Goal: Task Accomplishment & Management: Manage account settings

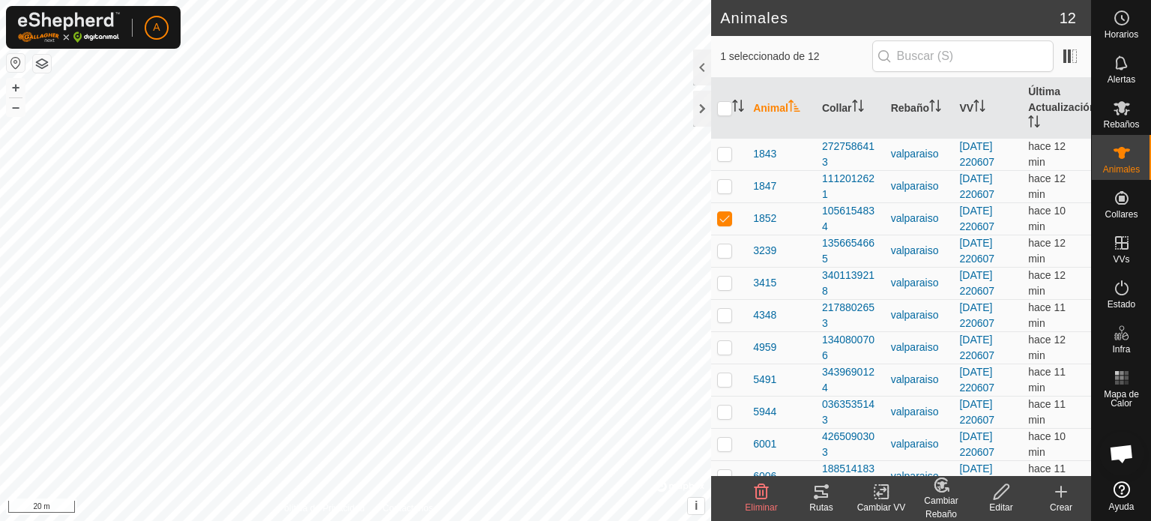
click at [821, 494] on icon at bounding box center [821, 492] width 18 height 18
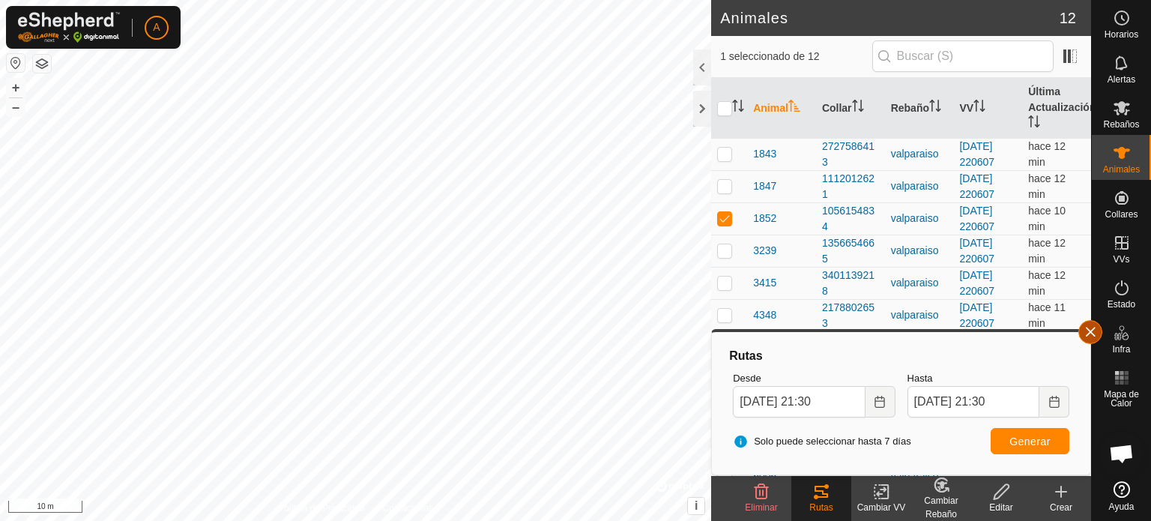
click at [1096, 331] on button "button" at bounding box center [1090, 332] width 24 height 24
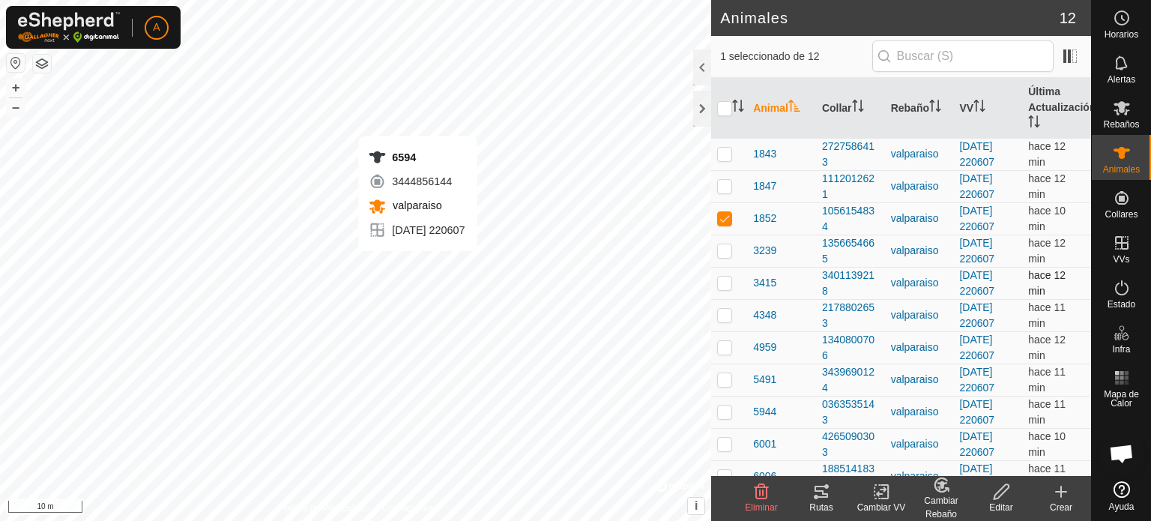
checkbox input "false"
checkbox input "true"
click at [815, 490] on icon at bounding box center [821, 492] width 13 height 12
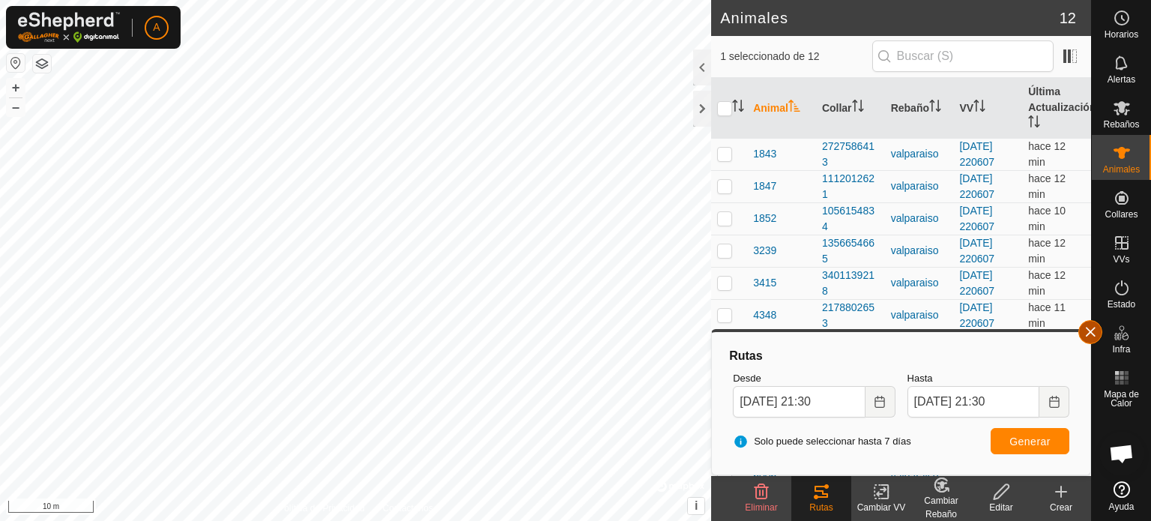
click at [1093, 335] on button "button" at bounding box center [1090, 332] width 24 height 24
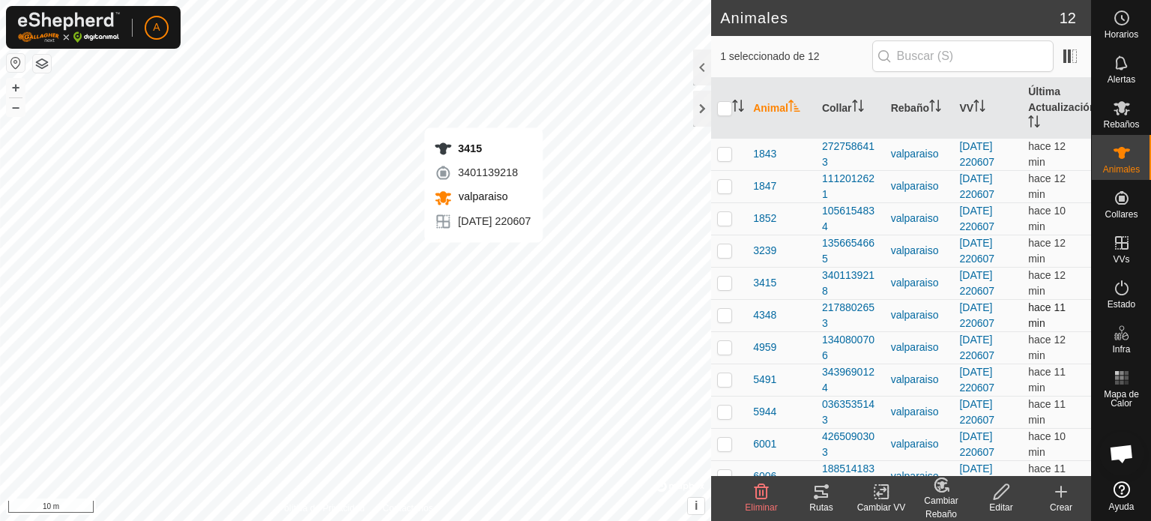
checkbox input "true"
checkbox input "false"
click at [818, 493] on icon at bounding box center [821, 492] width 18 height 18
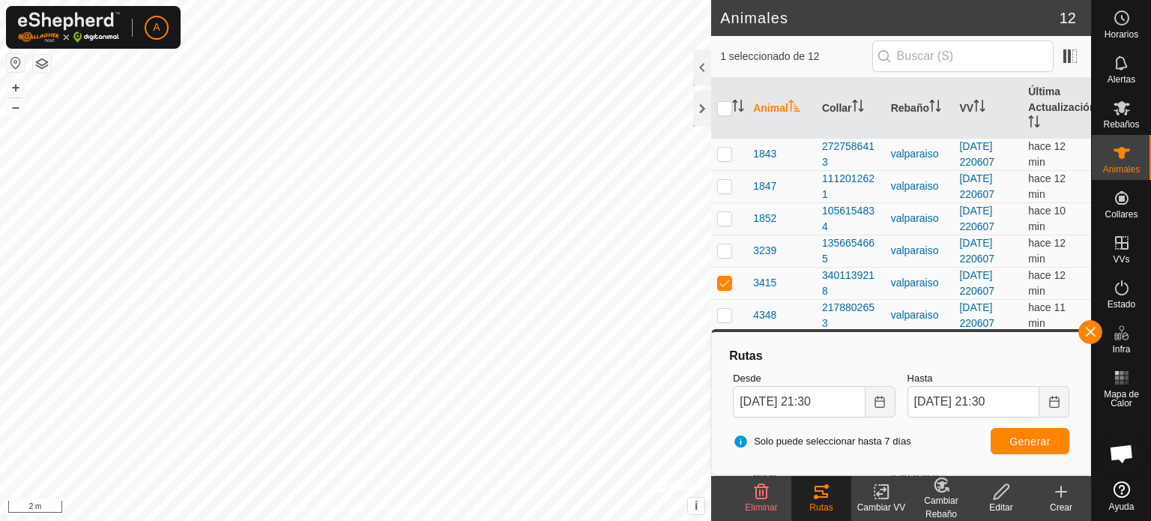
click at [740, 64] on div "Animales 12 1 seleccionado de 12 Animal Collar Rebaño VV Última Actualización 1…" at bounding box center [545, 260] width 1091 height 521
click at [1084, 330] on button "button" at bounding box center [1090, 332] width 24 height 24
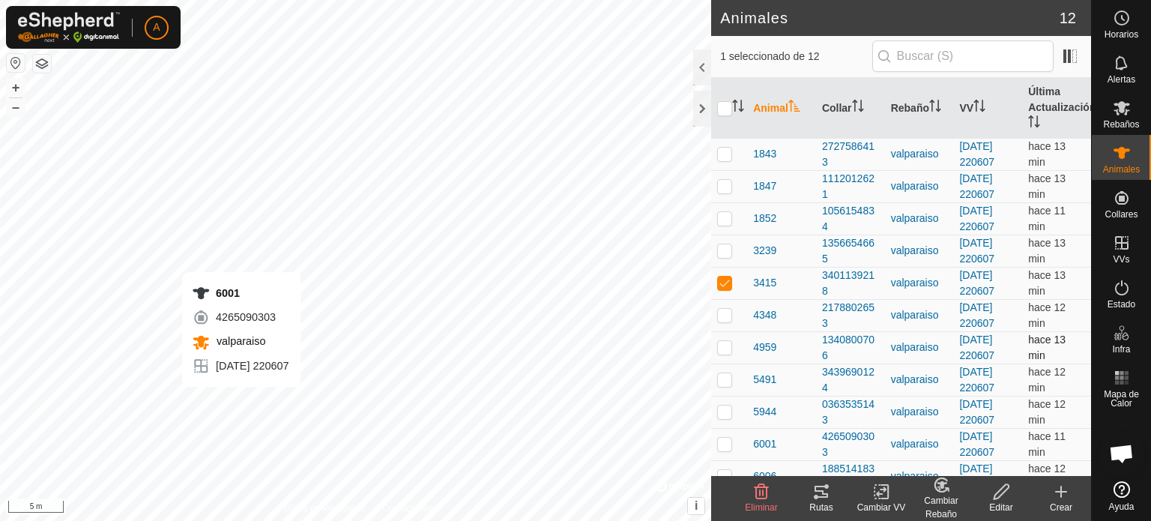
checkbox input "false"
checkbox input "true"
click at [816, 494] on icon at bounding box center [821, 492] width 18 height 18
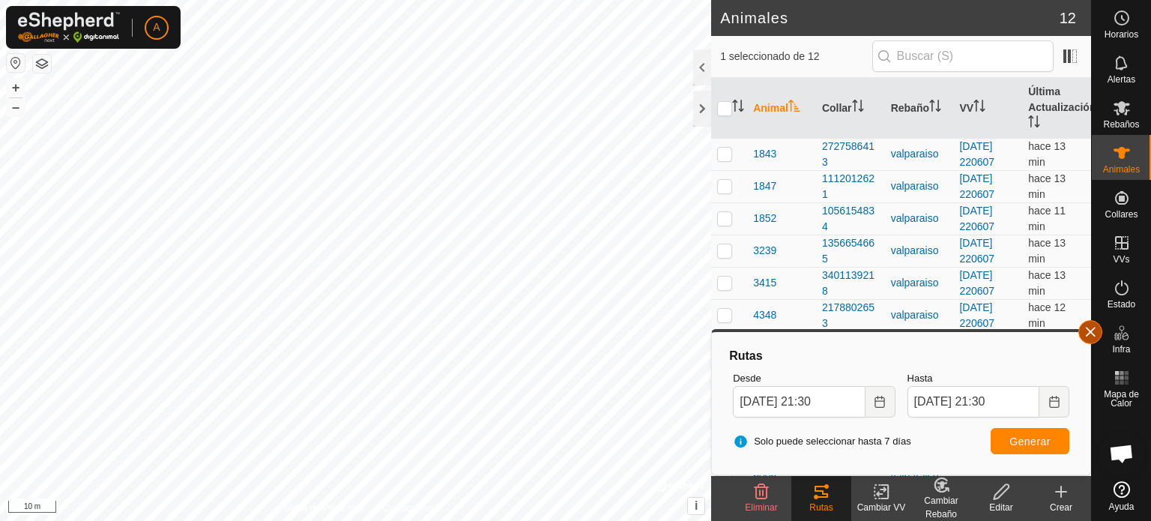
click at [1090, 331] on button "button" at bounding box center [1090, 332] width 24 height 24
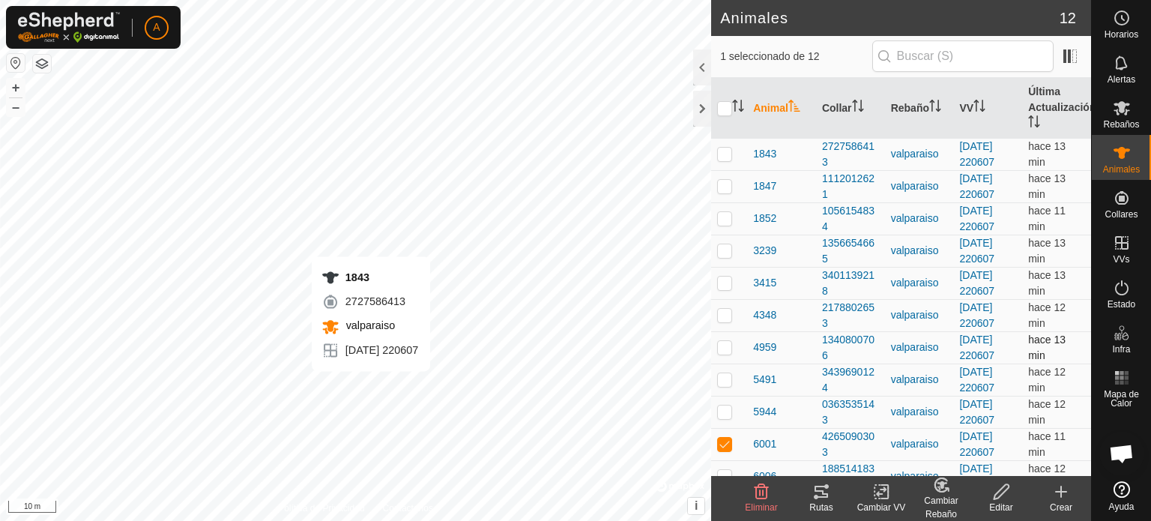
checkbox input "true"
checkbox input "false"
click at [824, 491] on icon at bounding box center [821, 492] width 18 height 18
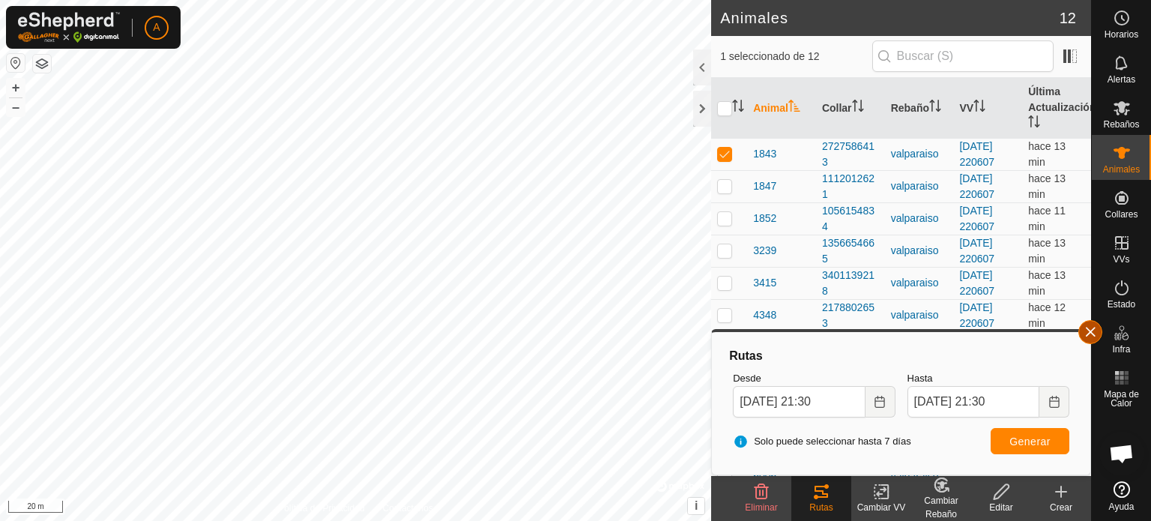
click at [1091, 338] on button "button" at bounding box center [1090, 332] width 24 height 24
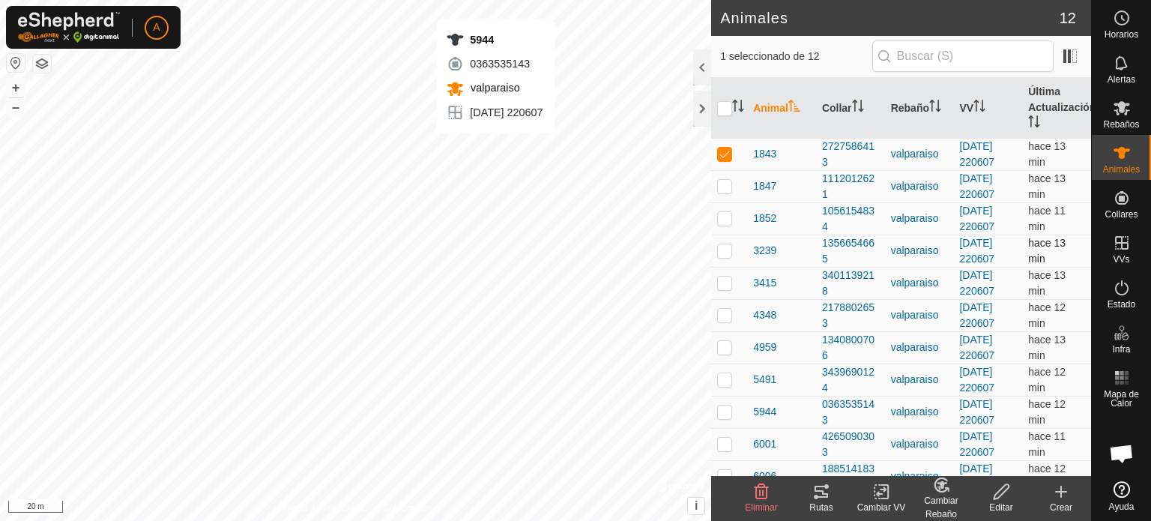
checkbox input "false"
checkbox input "true"
click at [818, 495] on icon at bounding box center [821, 492] width 18 height 18
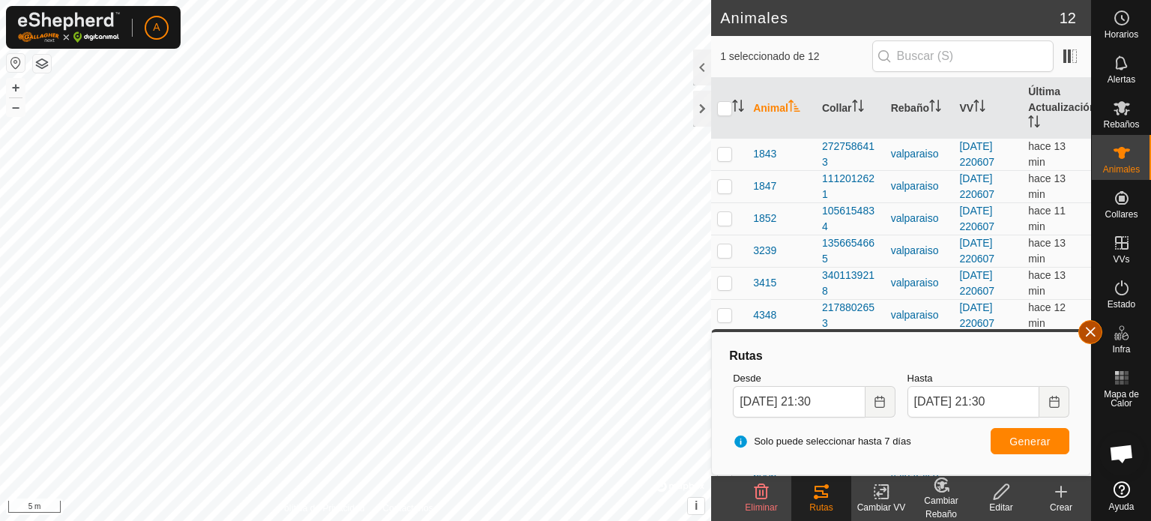
click at [1096, 337] on button "button" at bounding box center [1090, 332] width 24 height 24
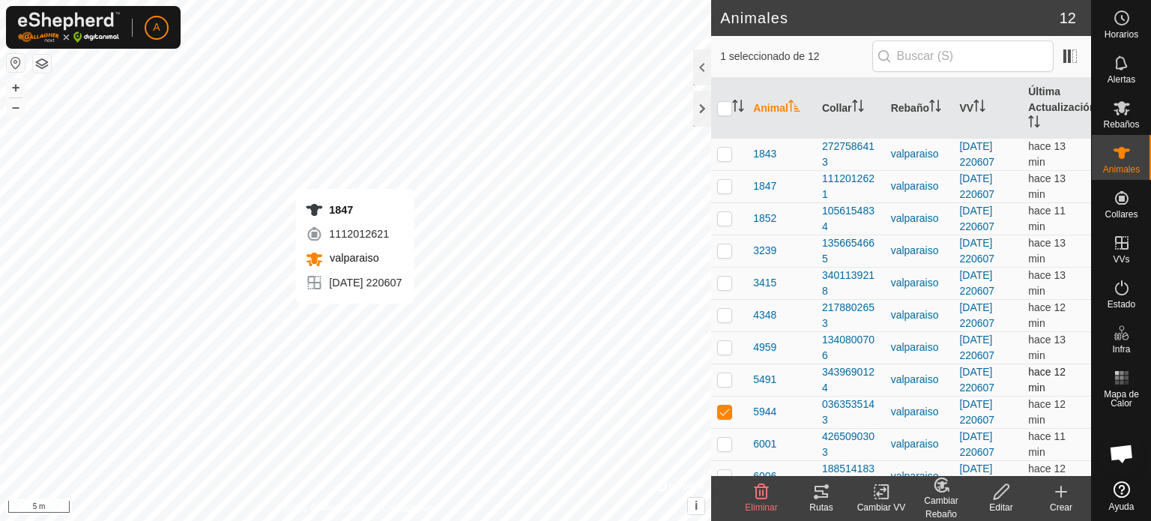
checkbox input "true"
checkbox input "false"
click at [817, 494] on icon at bounding box center [821, 492] width 18 height 18
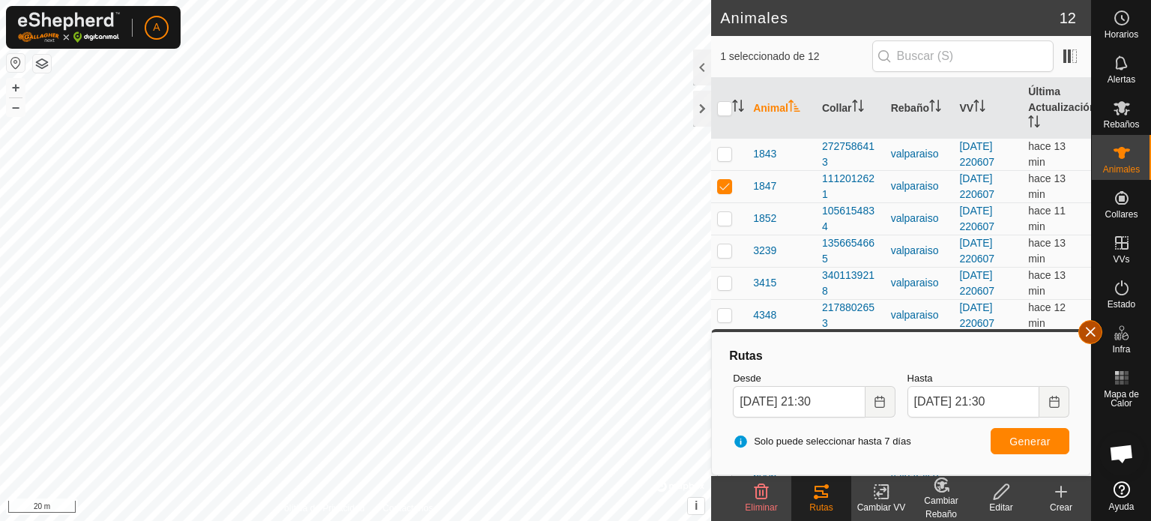
click at [1095, 332] on button "button" at bounding box center [1090, 332] width 24 height 24
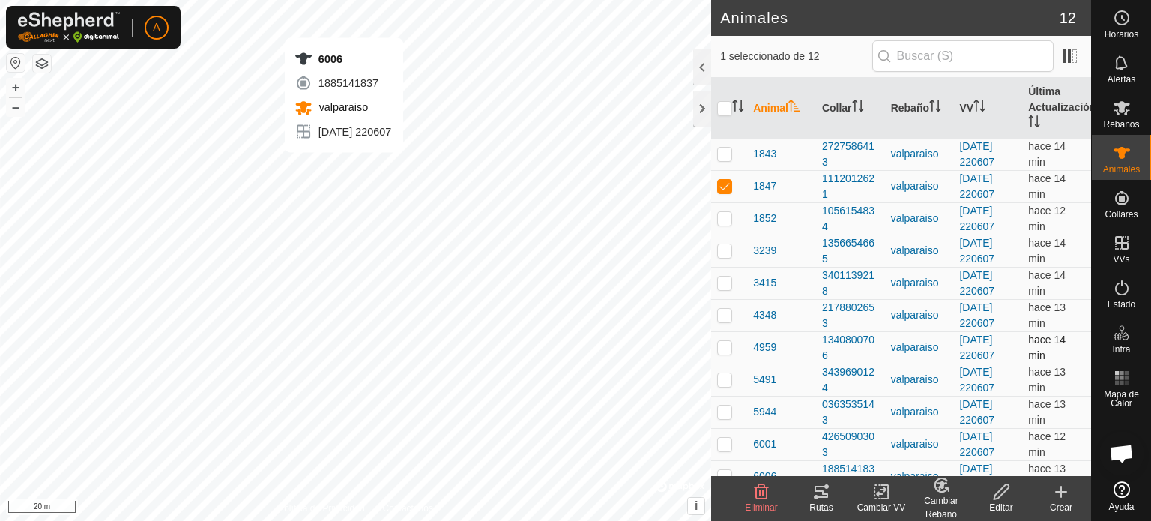
checkbox input "false"
checkbox input "true"
click at [825, 497] on icon at bounding box center [821, 492] width 13 height 12
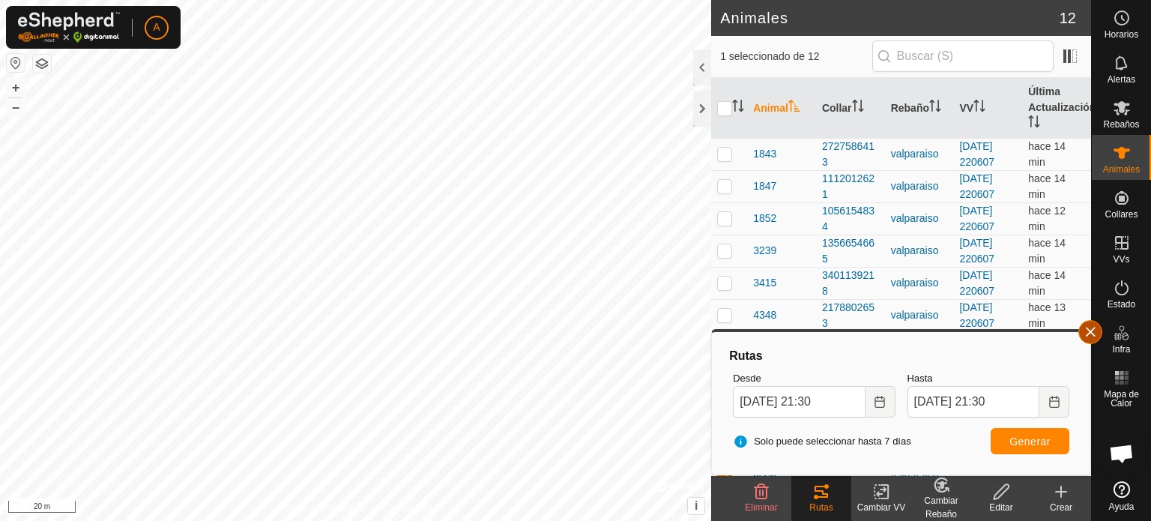
click at [1094, 340] on button "button" at bounding box center [1090, 332] width 24 height 24
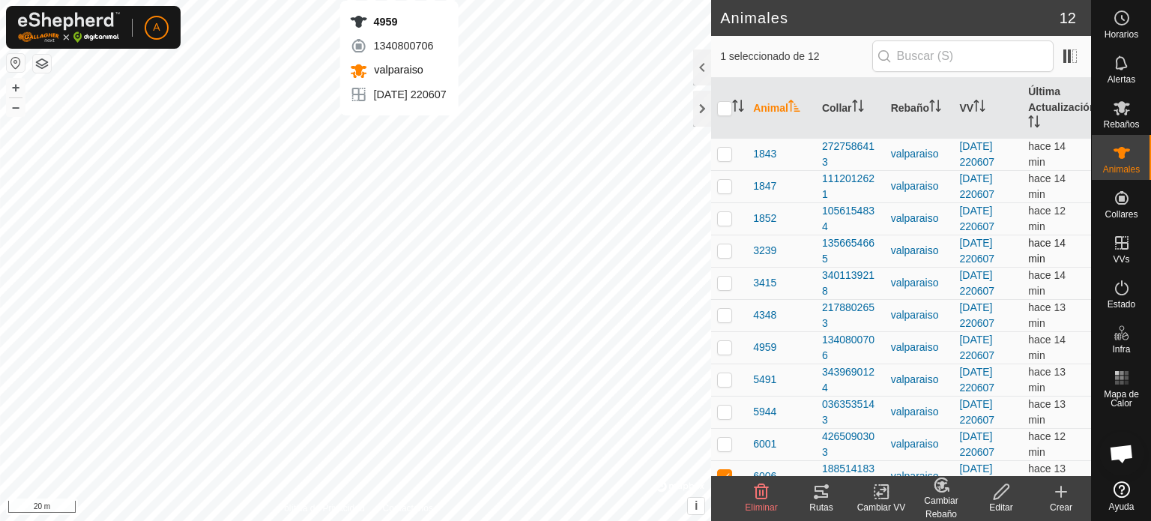
checkbox input "true"
checkbox input "false"
click at [815, 490] on icon at bounding box center [821, 492] width 13 height 12
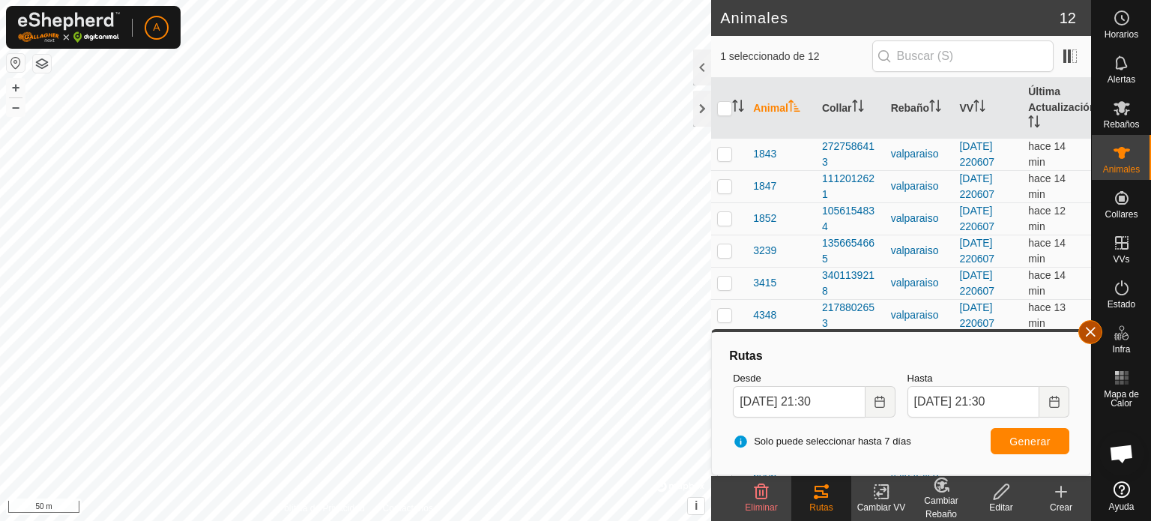
click at [1092, 328] on button "button" at bounding box center [1090, 332] width 24 height 24
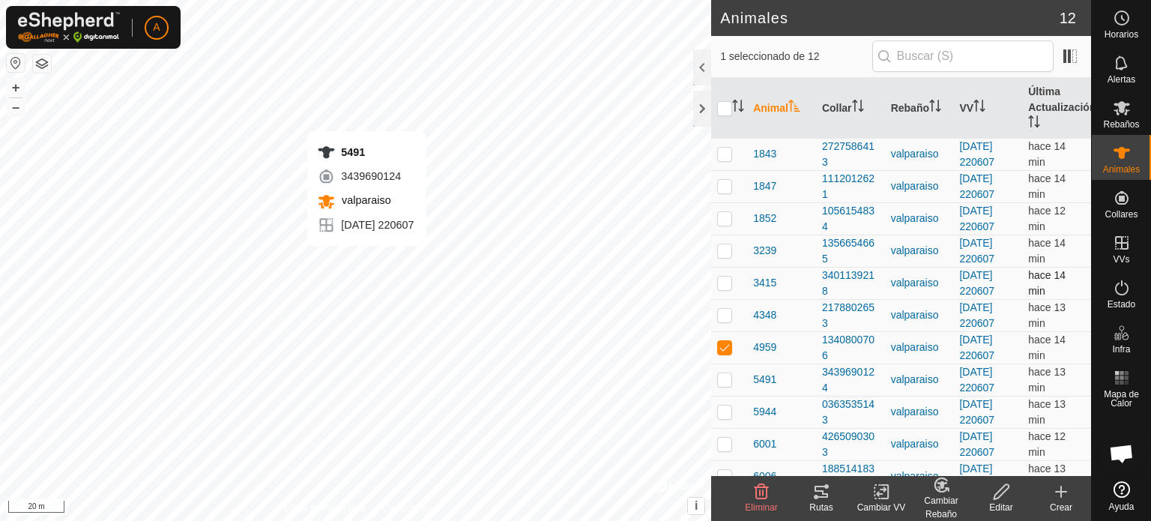
checkbox input "false"
checkbox input "true"
click at [814, 486] on icon at bounding box center [821, 492] width 18 height 18
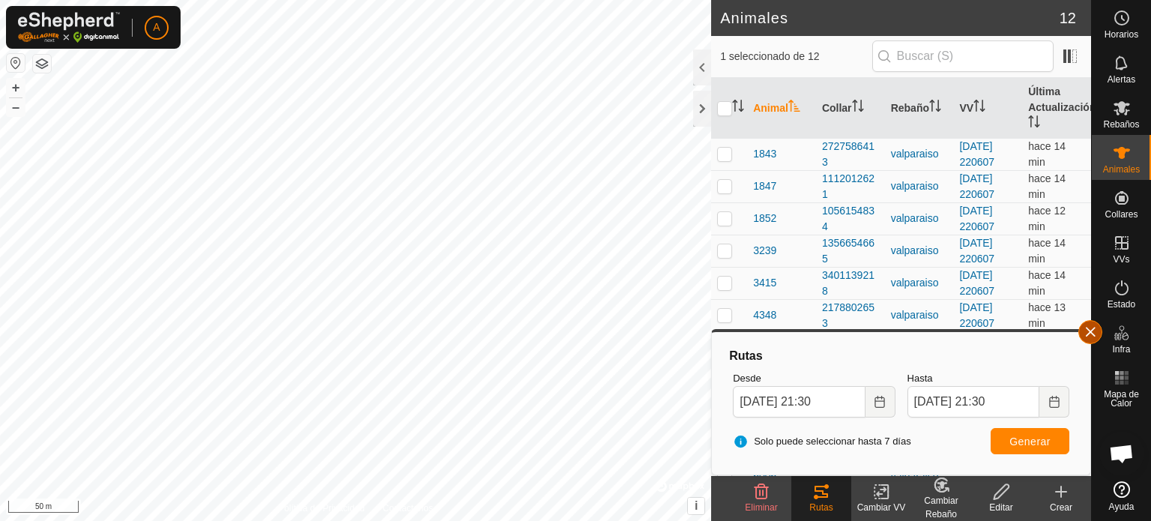
click at [1084, 333] on button "button" at bounding box center [1090, 332] width 24 height 24
